Goal: Task Accomplishment & Management: Use online tool/utility

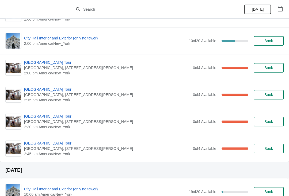
scroll to position [406, 0]
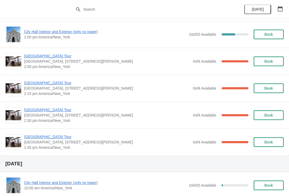
click at [35, 59] on span "[GEOGRAPHIC_DATA] Tour" at bounding box center [107, 55] width 166 height 5
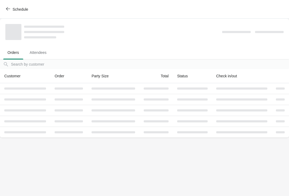
scroll to position [0, 0]
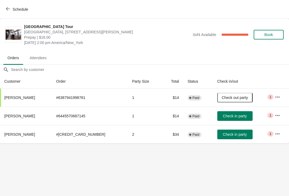
click at [241, 116] on span "Check in party" at bounding box center [234, 116] width 27 height 4
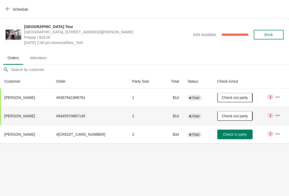
click at [14, 11] on span "Schedule" at bounding box center [21, 9] width 16 height 4
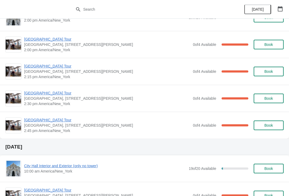
scroll to position [416, 0]
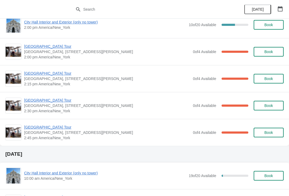
click at [47, 46] on span "[GEOGRAPHIC_DATA] Tour" at bounding box center [107, 46] width 166 height 5
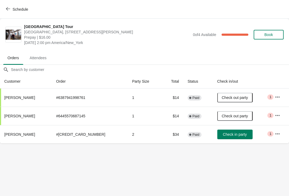
scroll to position [0, 0]
click at [15, 7] on span "Schedule" at bounding box center [21, 9] width 16 height 4
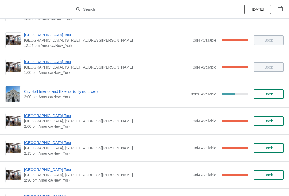
scroll to position [346, 0]
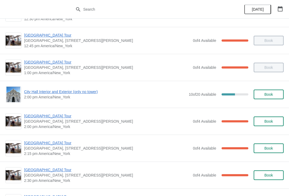
click at [78, 91] on span "City Hall Interior and Exterior (only no tower)" at bounding box center [105, 91] width 162 height 5
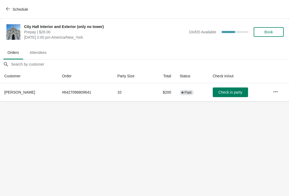
click at [11, 11] on span "Schedule" at bounding box center [17, 9] width 21 height 5
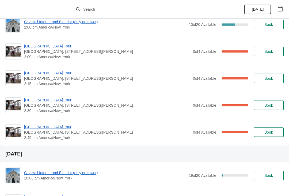
scroll to position [418, 0]
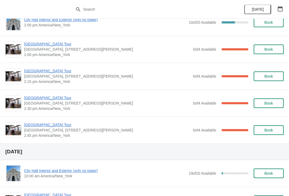
click at [29, 72] on span "[GEOGRAPHIC_DATA] Tour" at bounding box center [107, 70] width 166 height 5
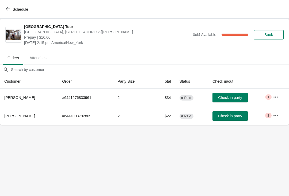
click at [240, 99] on span "Check in party" at bounding box center [230, 98] width 24 height 4
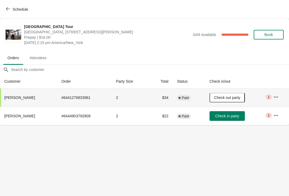
click at [16, 9] on span "Schedule" at bounding box center [21, 9] width 16 height 4
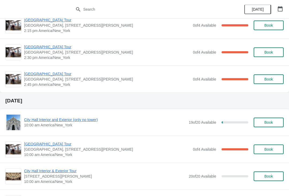
scroll to position [451, 0]
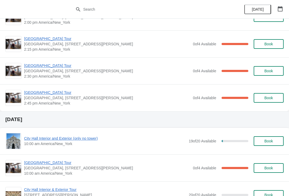
click at [53, 64] on span "[GEOGRAPHIC_DATA] Tour" at bounding box center [107, 65] width 166 height 5
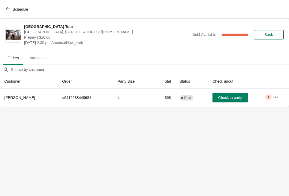
click at [234, 93] on button "Check in party" at bounding box center [229, 98] width 35 height 10
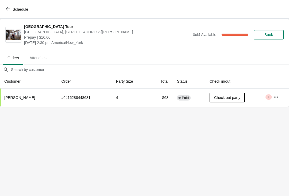
click at [2, 9] on div "Schedule" at bounding box center [144, 9] width 289 height 19
click at [7, 8] on icon "button" at bounding box center [8, 9] width 4 height 4
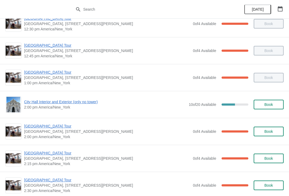
scroll to position [337, 0]
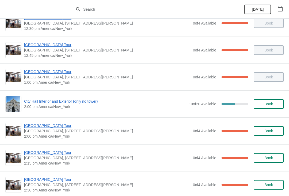
click at [46, 127] on span "[GEOGRAPHIC_DATA] Tour" at bounding box center [107, 125] width 166 height 5
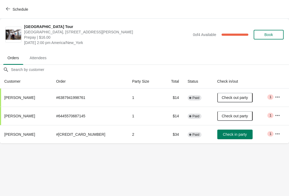
scroll to position [0, 0]
click at [222, 139] on button "Check in party" at bounding box center [234, 135] width 35 height 10
